Goal: Task Accomplishment & Management: Manage account settings

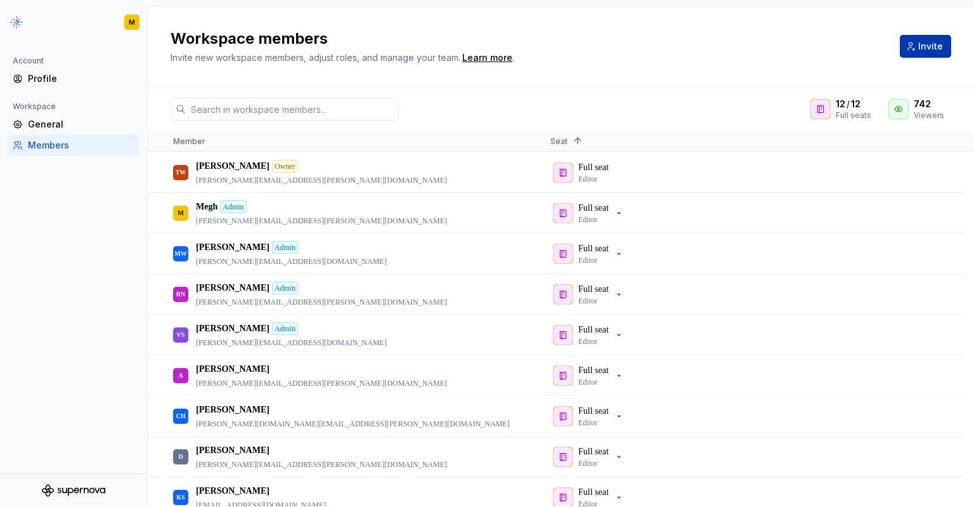
click at [930, 45] on span "Invite" at bounding box center [930, 46] width 25 height 13
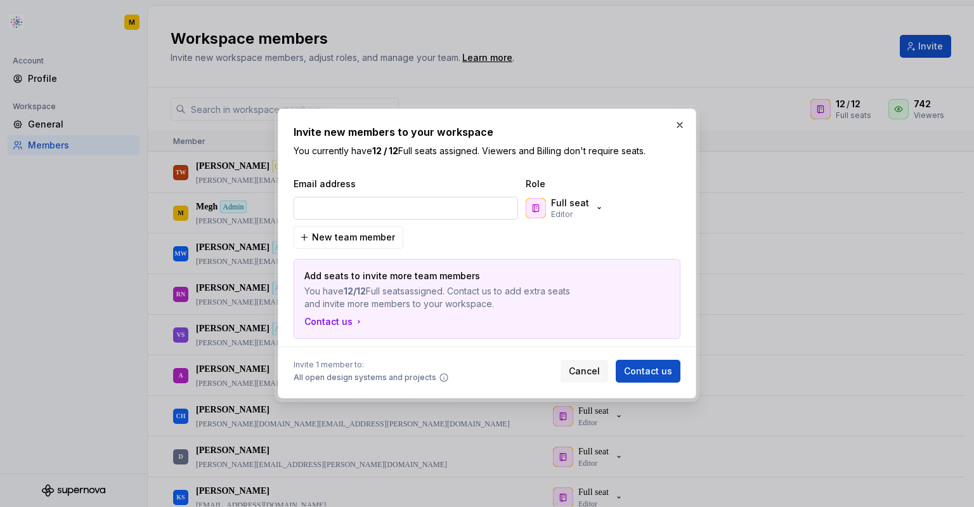
type input "[PERSON_NAME][EMAIL_ADDRESS][PERSON_NAME][DOMAIN_NAME]"
click at [596, 209] on icon "button" at bounding box center [599, 208] width 10 height 10
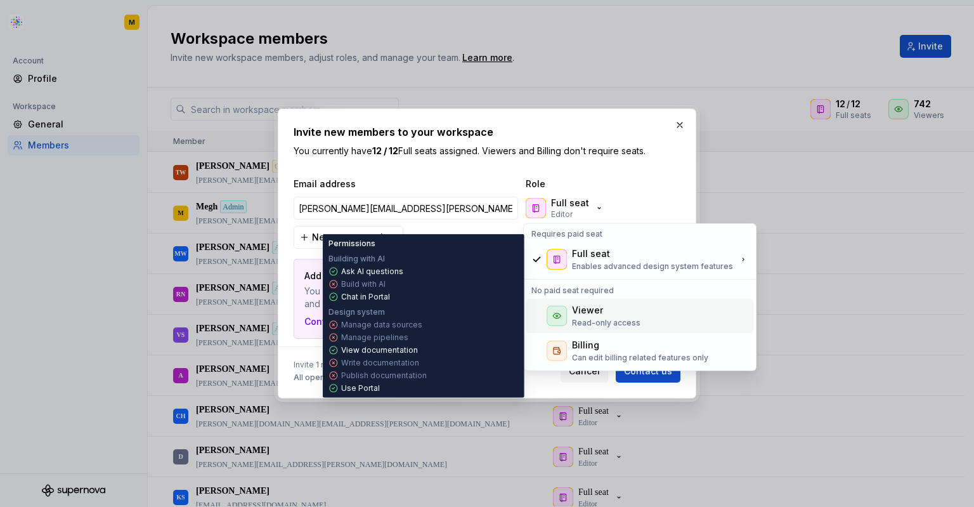
click at [582, 307] on div "Viewer" at bounding box center [587, 310] width 31 height 13
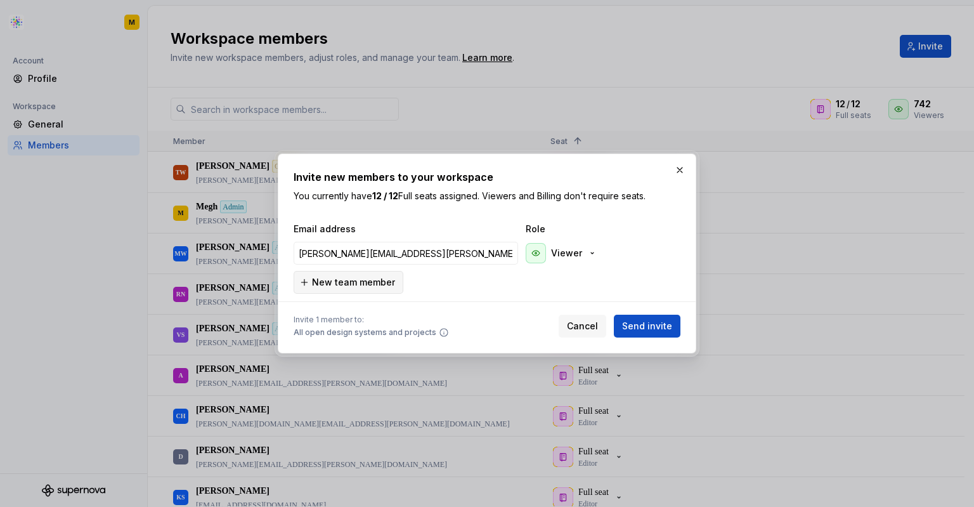
click at [374, 281] on span "New team member" at bounding box center [353, 282] width 83 height 13
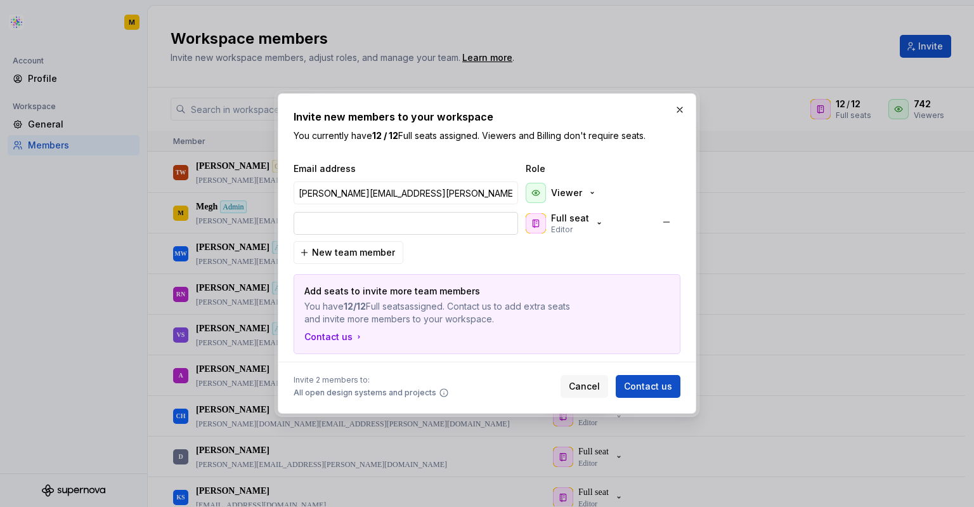
click at [459, 228] on input "email" at bounding box center [406, 223] width 225 height 23
paste input "[EMAIL_ADDRESS][PERSON_NAME][DOMAIN_NAME]"
type input "[EMAIL_ADDRESS][PERSON_NAME][DOMAIN_NAME]"
click at [601, 223] on icon "button" at bounding box center [599, 223] width 10 height 10
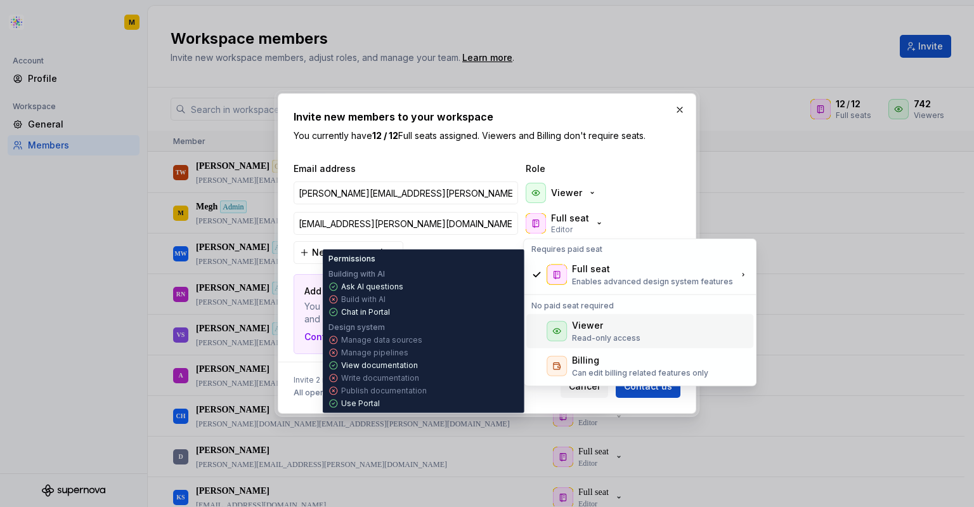
click at [592, 332] on div "Viewer Read-only access" at bounding box center [606, 331] width 68 height 24
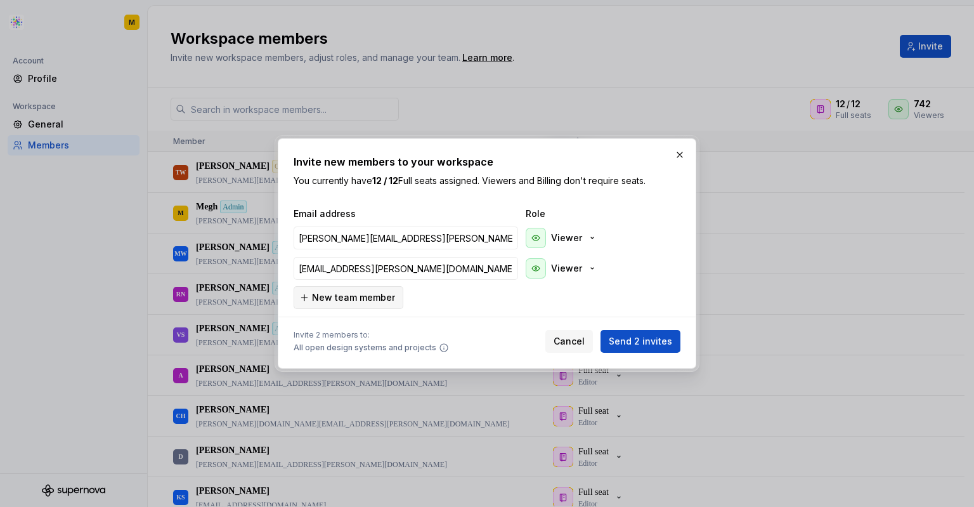
click at [363, 296] on span "New team member" at bounding box center [353, 297] width 83 height 13
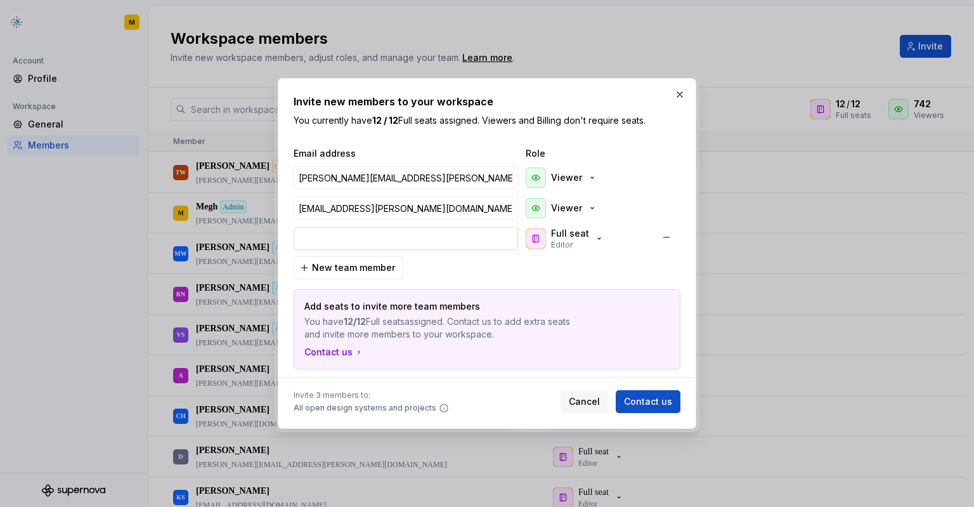
click at [491, 237] on input "email" at bounding box center [406, 238] width 225 height 23
paste input "[PERSON_NAME][EMAIL_ADDRESS][PERSON_NAME][DOMAIN_NAME]"
type input "[PERSON_NAME][EMAIL_ADDRESS][PERSON_NAME][DOMAIN_NAME]"
click at [594, 245] on div "Full seat Editor" at bounding box center [565, 238] width 79 height 23
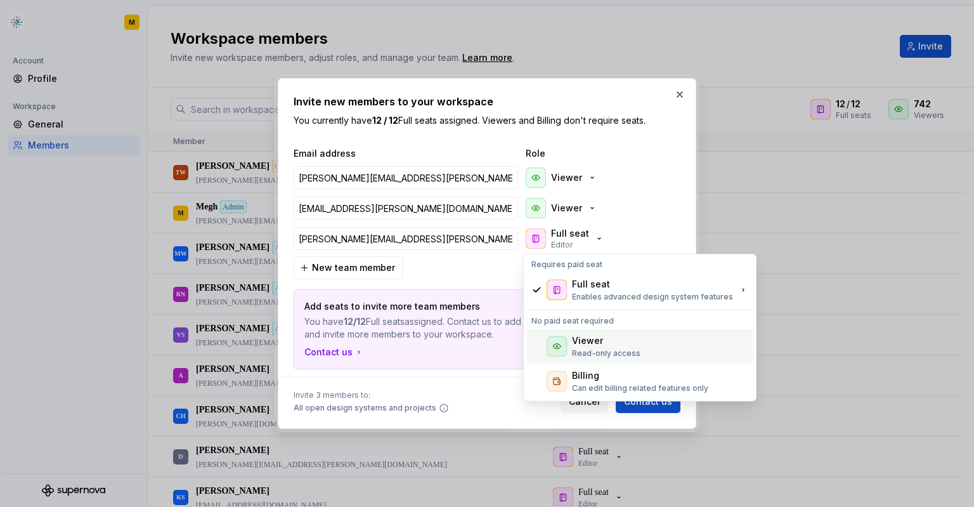
click at [585, 335] on div "Viewer" at bounding box center [587, 340] width 31 height 13
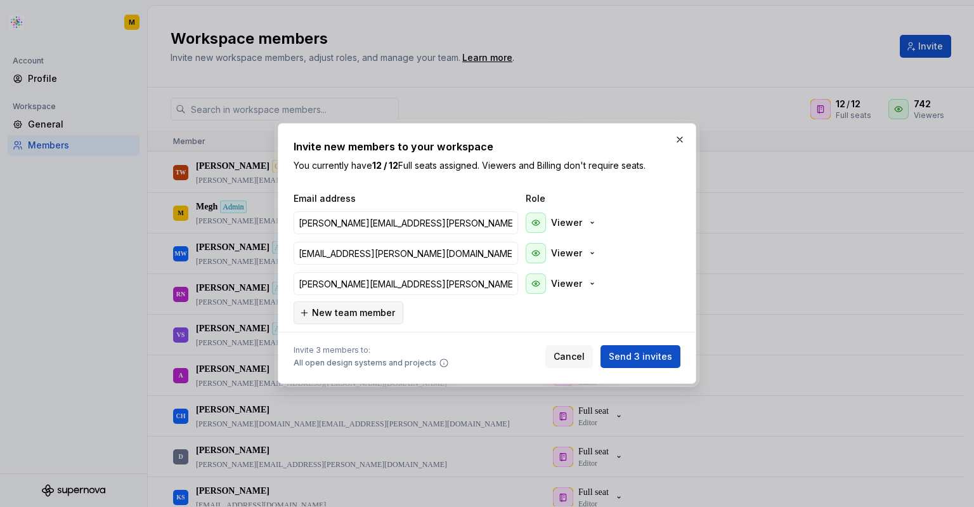
click at [350, 305] on button "New team member" at bounding box center [349, 312] width 110 height 23
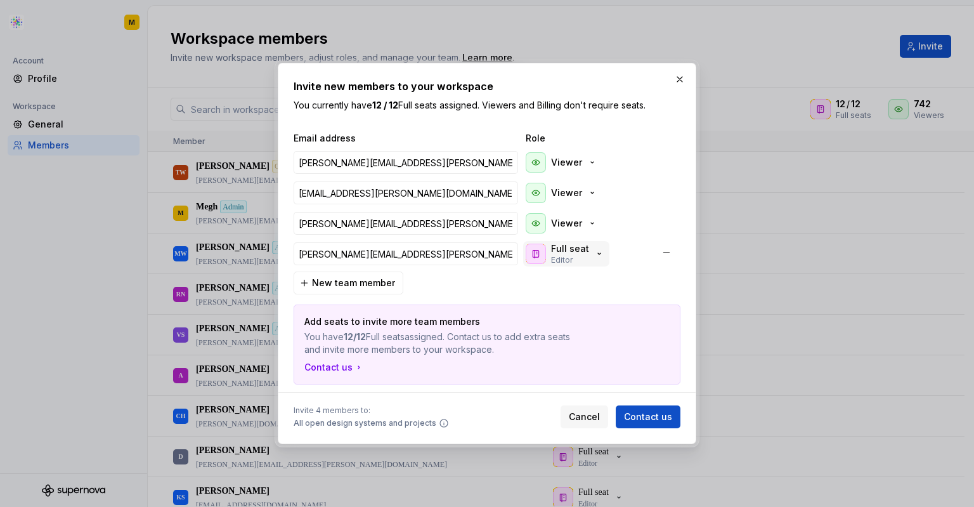
click at [597, 263] on div "Full seat Editor" at bounding box center [565, 253] width 79 height 23
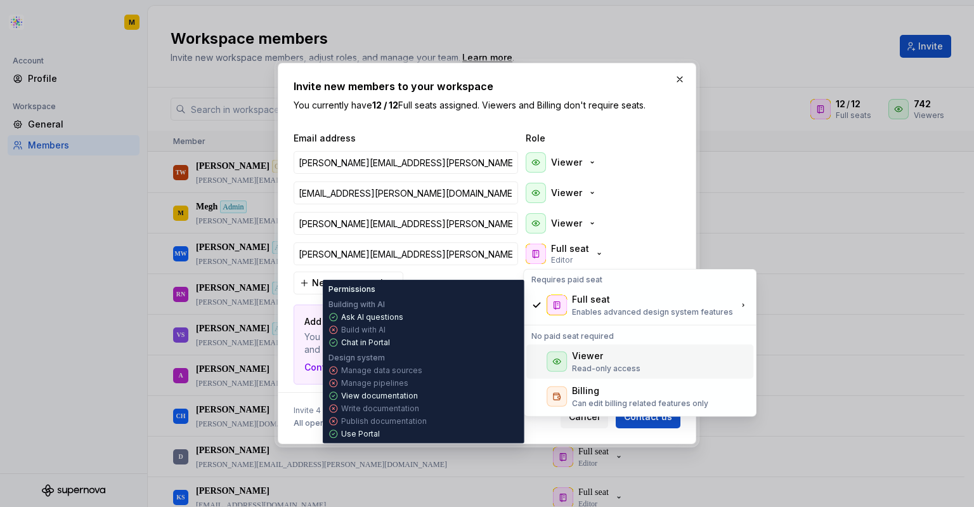
click at [585, 355] on div "Viewer" at bounding box center [587, 355] width 31 height 13
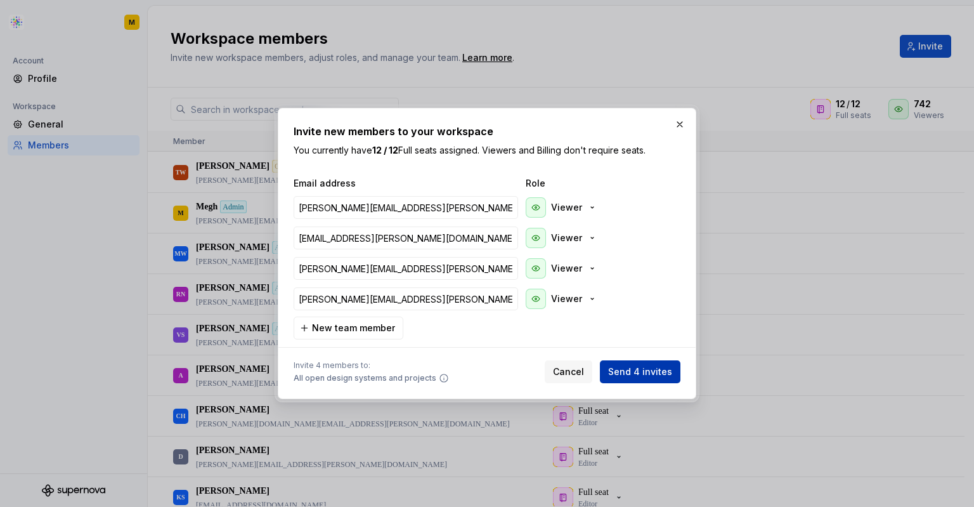
click at [660, 371] on span "Send 4 invites" at bounding box center [640, 371] width 64 height 13
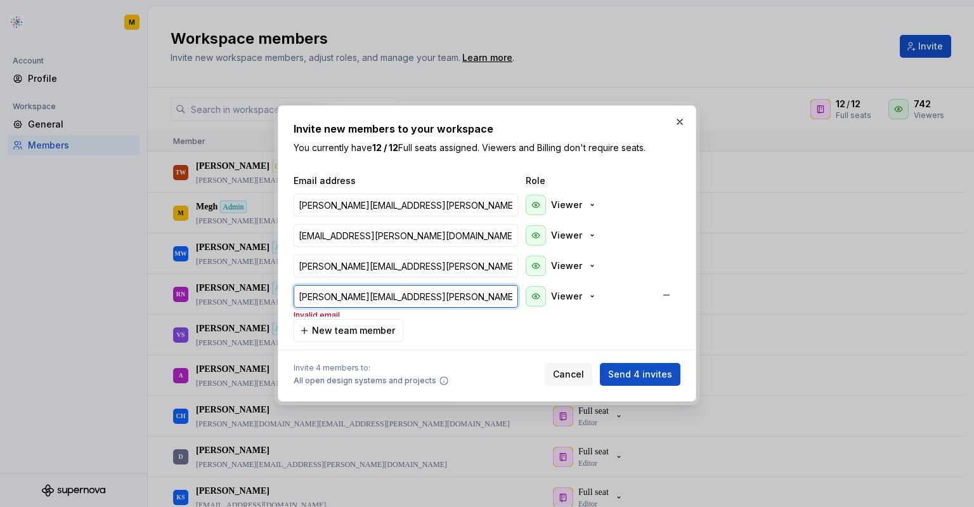
click at [320, 294] on input "[PERSON_NAME][EMAIL_ADDRESS][PERSON_NAME][DOMAIN_NAME]" at bounding box center [406, 296] width 225 height 23
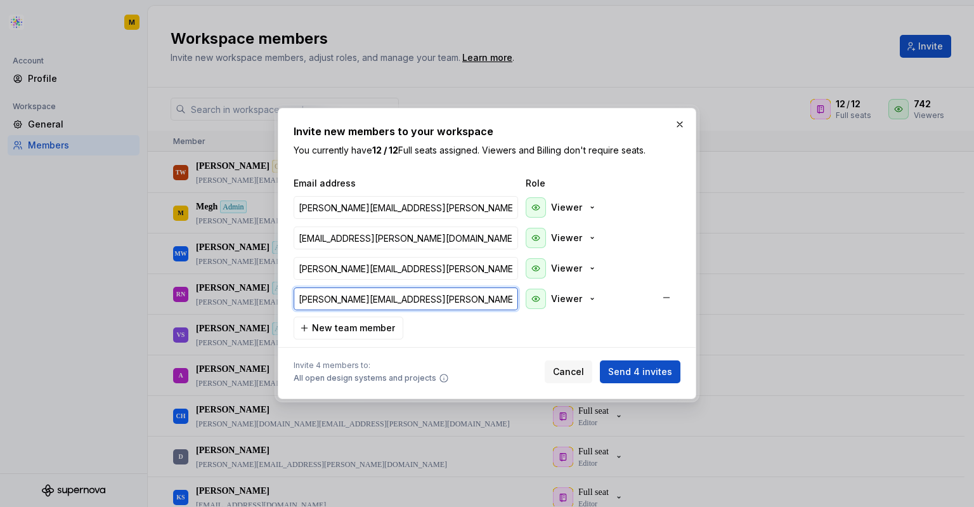
type input "[PERSON_NAME][EMAIL_ADDRESS][PERSON_NAME][DOMAIN_NAME]"
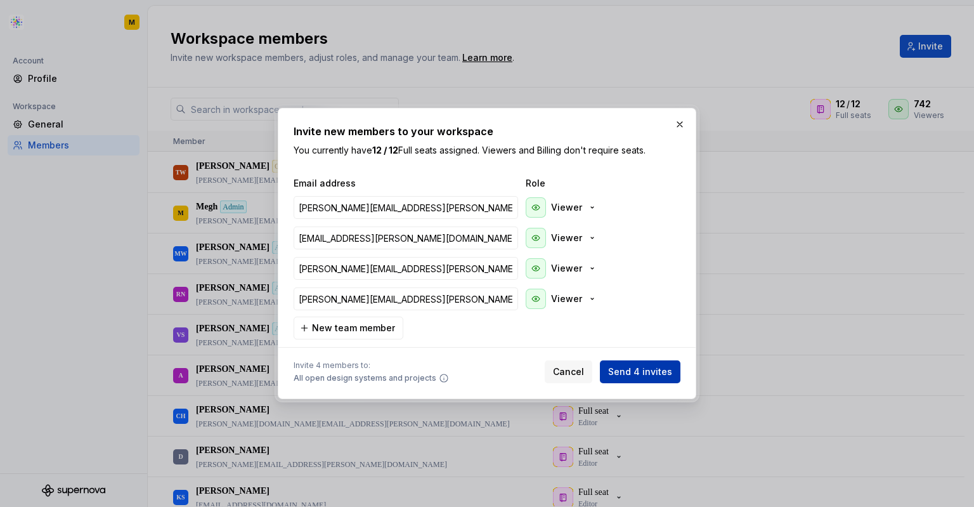
click at [635, 366] on span "Send 4 invites" at bounding box center [640, 371] width 64 height 13
